Goal: Task Accomplishment & Management: Use online tool/utility

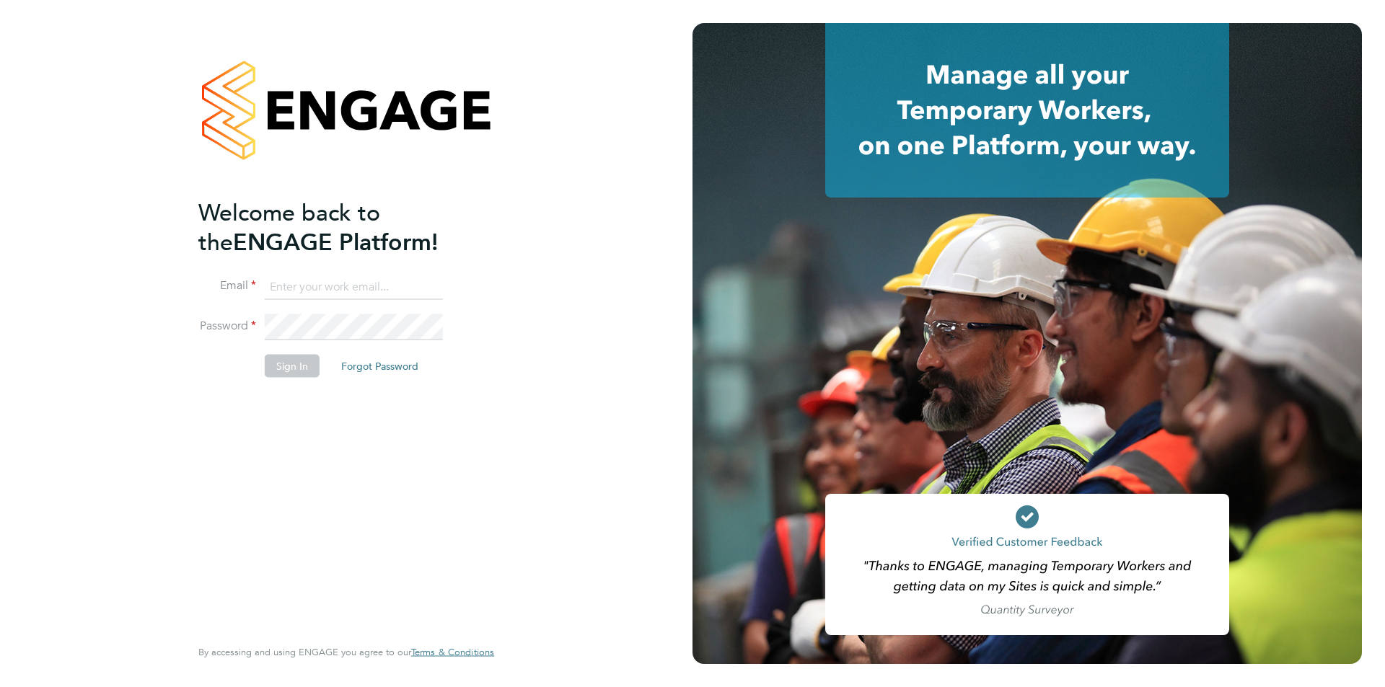
type input "[PERSON_NAME][EMAIL_ADDRESS][PERSON_NAME][DOMAIN_NAME]"
click at [276, 372] on button "Sign In" at bounding box center [292, 365] width 55 height 23
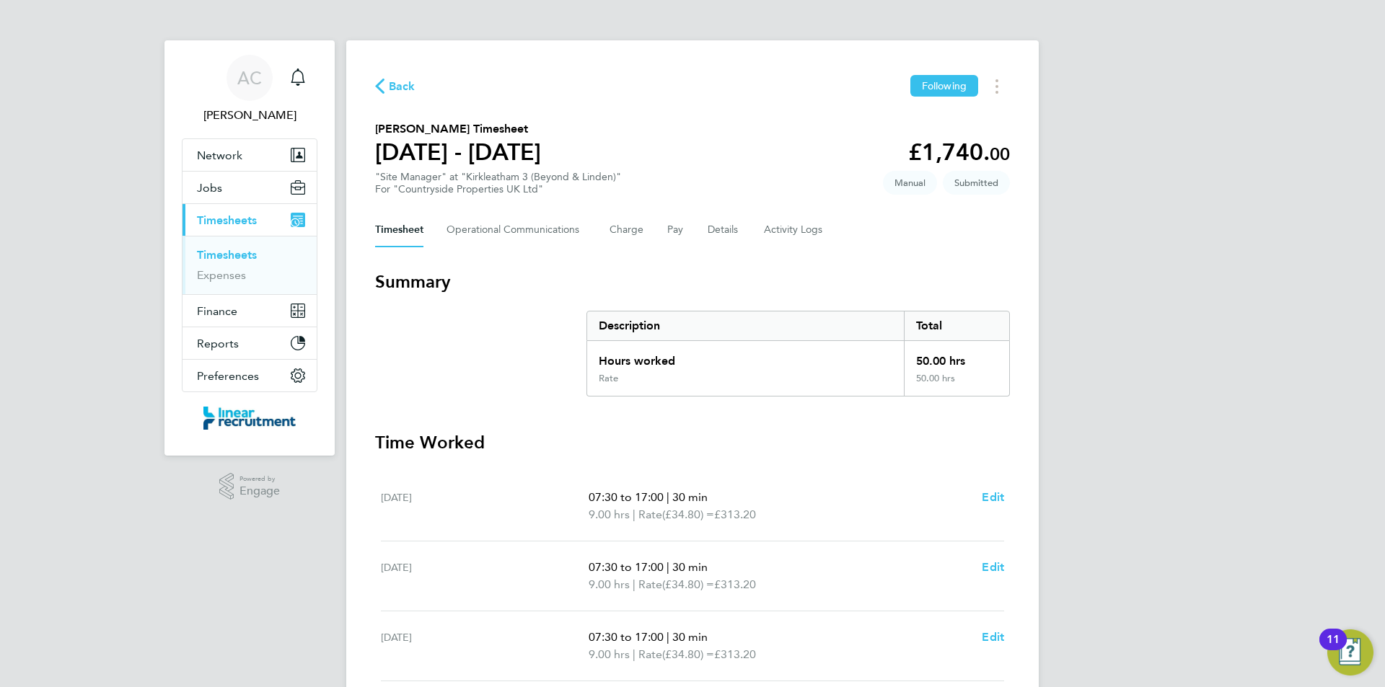
click at [228, 258] on link "Timesheets" at bounding box center [227, 255] width 60 height 14
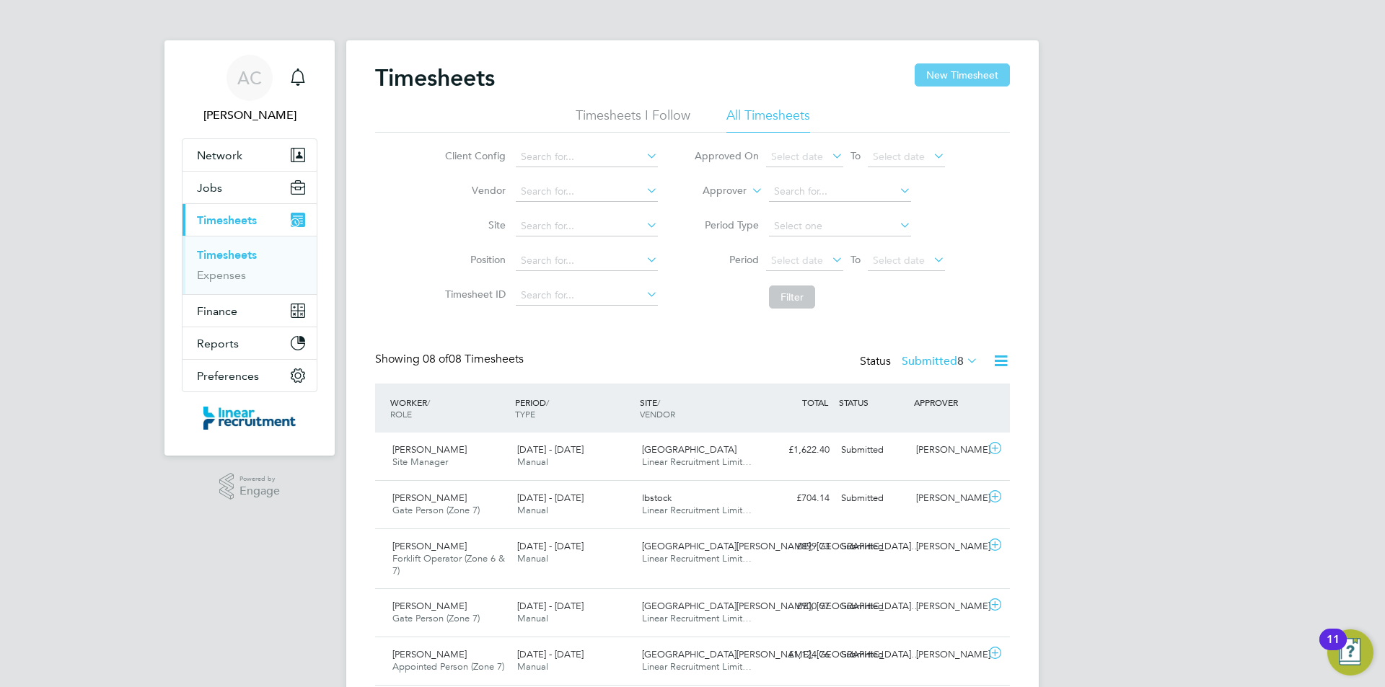
click at [927, 81] on button "New Timesheet" at bounding box center [961, 74] width 95 height 23
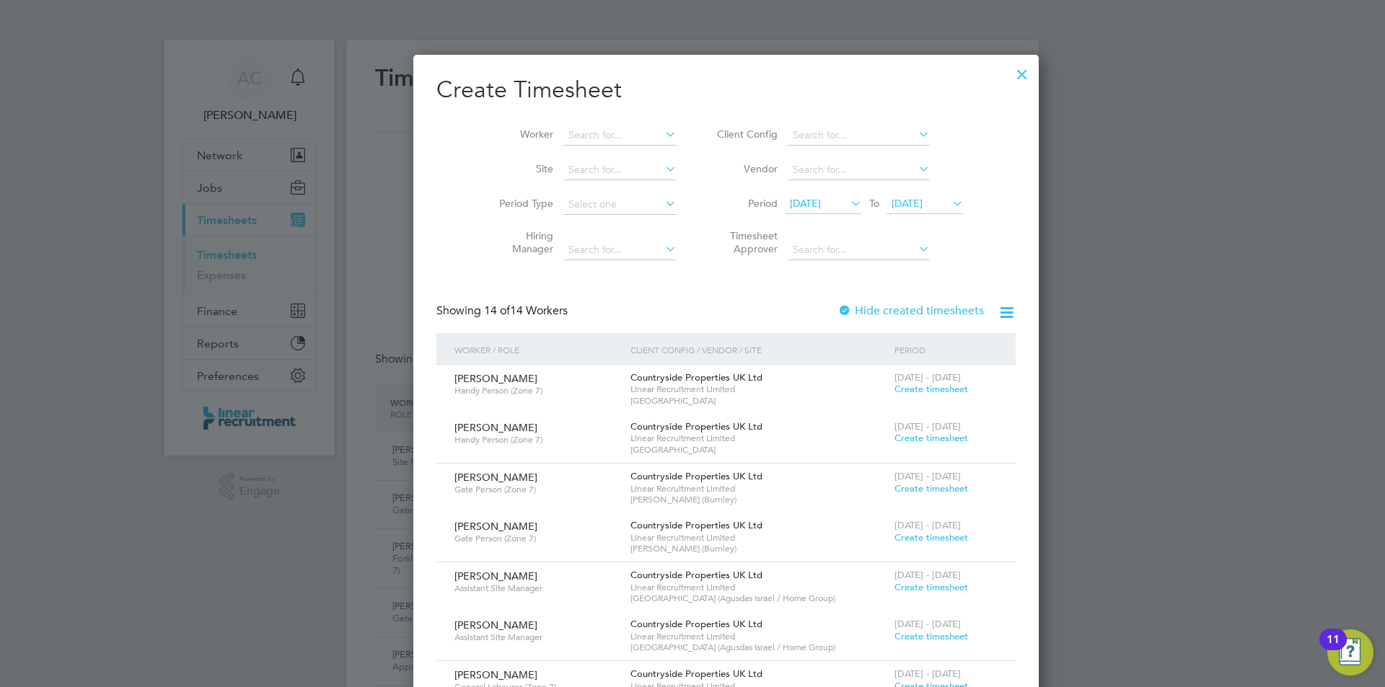
click at [1009, 73] on div at bounding box center [1022, 71] width 26 height 26
